Goal: Find contact information: Find contact information

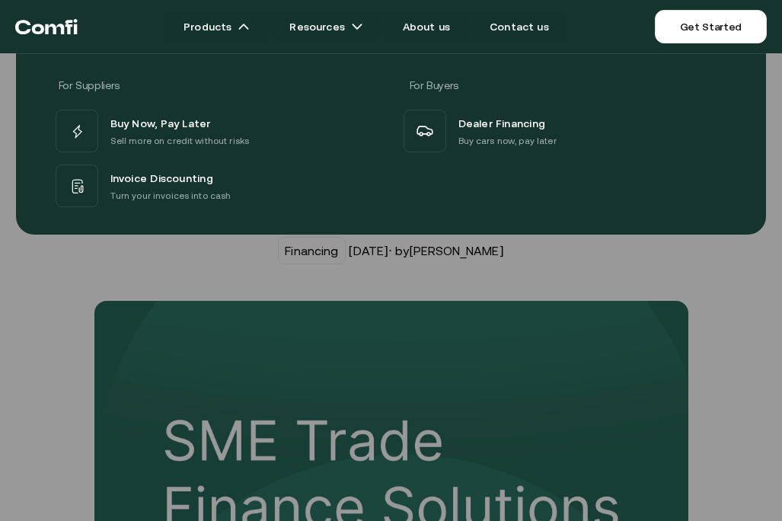
click at [60, 28] on icon "Return to the top of the Comfi home page" at bounding box center [54, 29] width 19 height 11
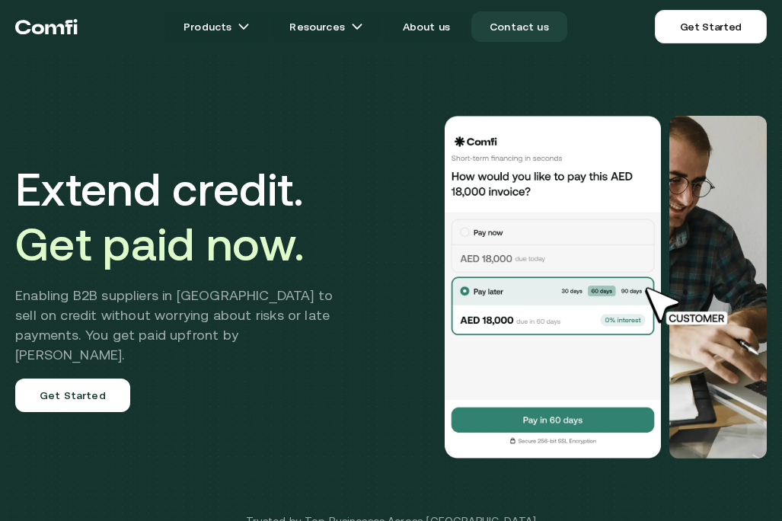
click at [512, 21] on link "Contact us" at bounding box center [519, 26] width 96 height 30
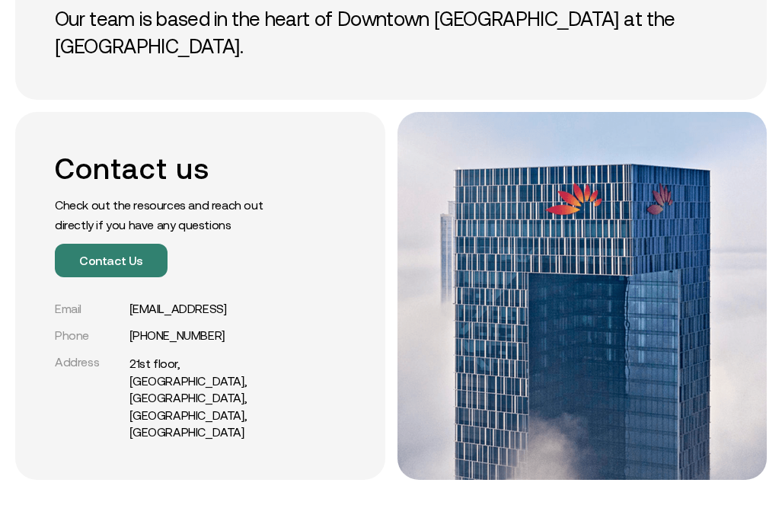
scroll to position [200, 0]
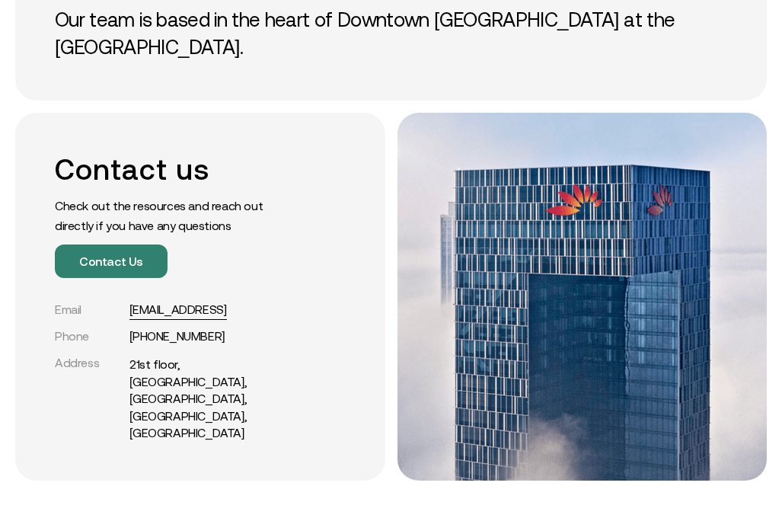
drag, startPoint x: 238, startPoint y: 318, endPoint x: 130, endPoint y: 318, distance: 108.1
click at [130, 317] on div "Email [EMAIL_ADDRESS]" at bounding box center [174, 309] width 239 height 14
copy link "[EMAIL_ADDRESS]"
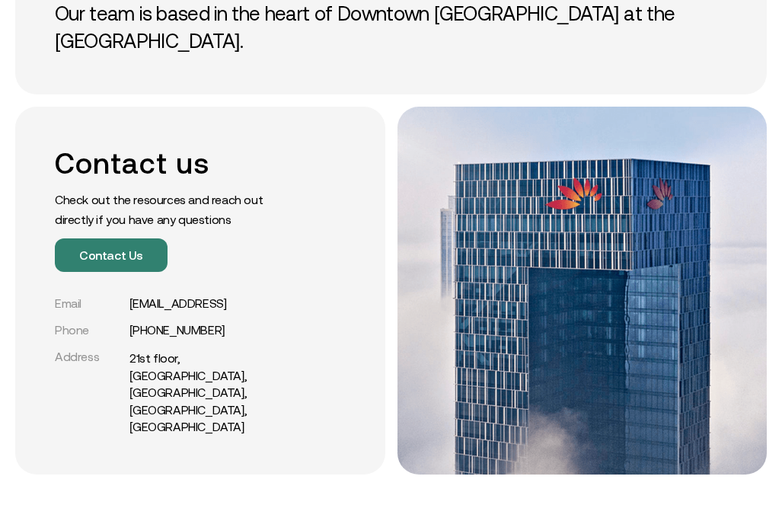
scroll to position [175, 0]
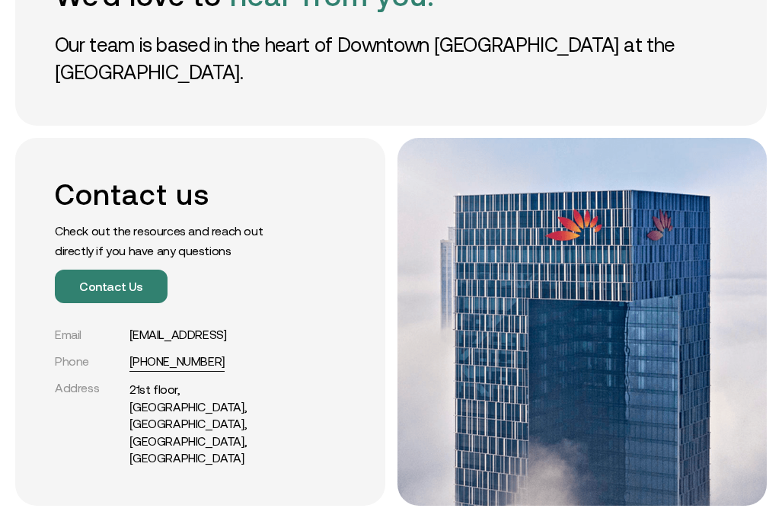
copy link "[PHONE_NUMBER]"
